Goal: Find specific page/section: Find specific page/section

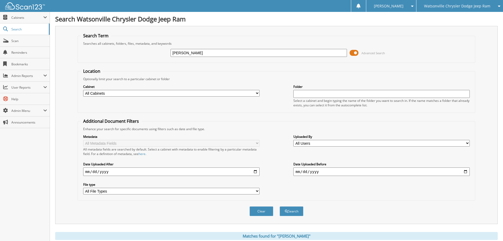
click at [436, 6] on span "Watsonville Chrysler Dodge Jeep Ram" at bounding box center [457, 5] width 66 height 3
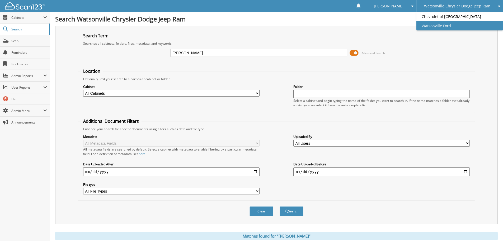
click at [436, 24] on link "Watsonville Ford" at bounding box center [459, 25] width 87 height 9
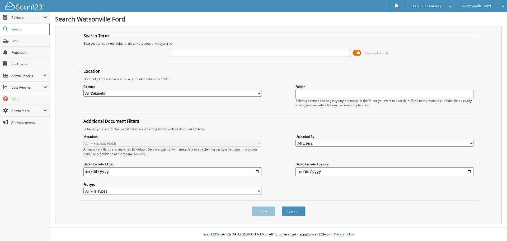
click at [179, 54] on input "text" at bounding box center [261, 53] width 178 height 8
type input "46420"
click at [282, 206] on button "Search" at bounding box center [294, 211] width 24 height 10
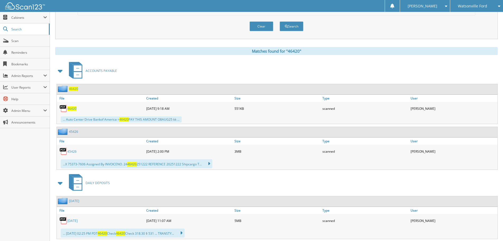
scroll to position [185, 0]
click at [74, 110] on span "46420" at bounding box center [71, 108] width 9 height 4
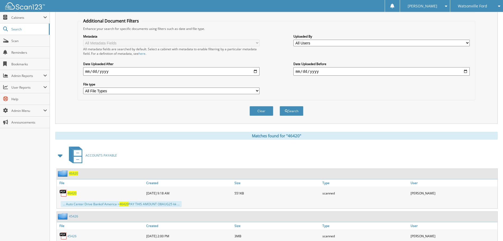
scroll to position [0, 0]
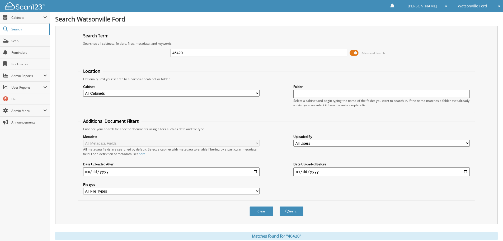
drag, startPoint x: 183, startPoint y: 53, endPoint x: 159, endPoint y: 53, distance: 23.8
click at [162, 52] on div "46420 Advanced Search" at bounding box center [277, 53] width 392 height 14
type input "46501"
click at [280, 206] on button "Search" at bounding box center [292, 211] width 24 height 10
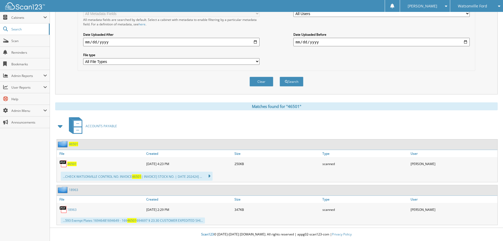
click at [74, 163] on span "46501" at bounding box center [71, 163] width 9 height 4
